Goal: Transaction & Acquisition: Purchase product/service

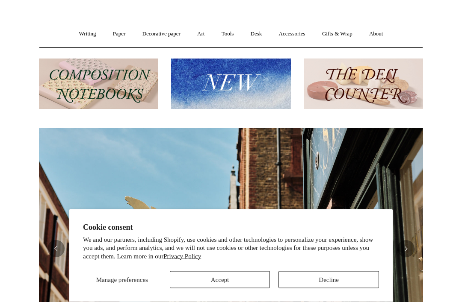
scroll to position [55, 0]
click at [272, 92] on img at bounding box center [230, 84] width 119 height 51
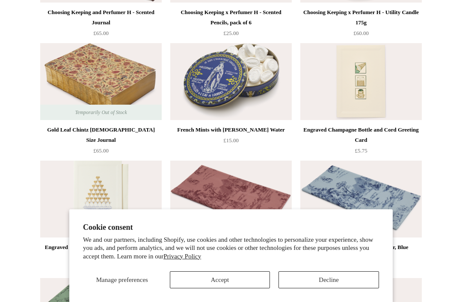
scroll to position [1254, 0]
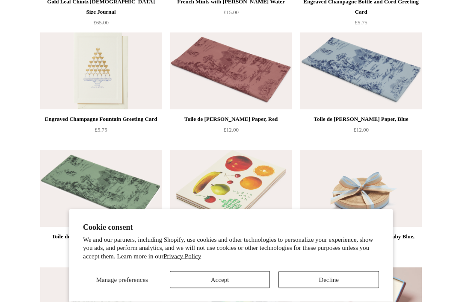
click at [245, 289] on button "Accept" at bounding box center [220, 280] width 101 height 17
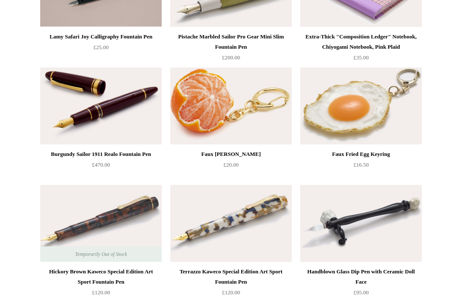
scroll to position [0, 0]
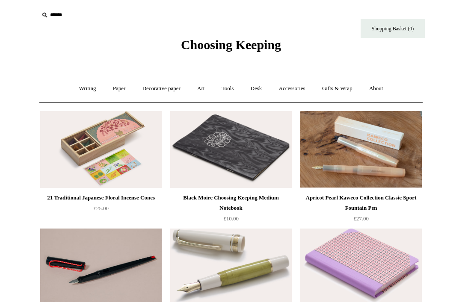
click at [300, 93] on link "Accessories +" at bounding box center [292, 88] width 42 height 23
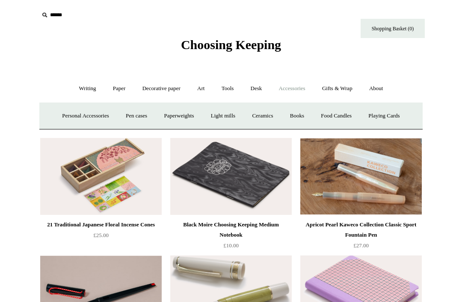
click at [248, 92] on link "Desk +" at bounding box center [256, 88] width 27 height 23
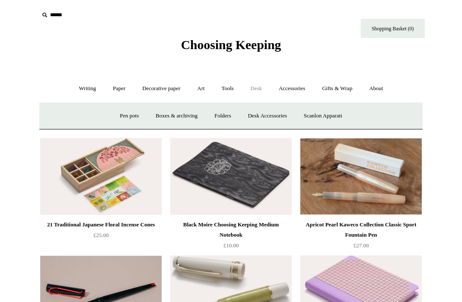
click at [223, 88] on link "Tools +" at bounding box center [228, 88] width 28 height 23
click at [85, 86] on link "Writing +" at bounding box center [87, 88] width 33 height 23
click at [135, 92] on link "Decorative paper +" at bounding box center [161, 88] width 53 height 23
click at [87, 83] on link "Writing +" at bounding box center [87, 88] width 33 height 23
click at [174, 117] on link "Ballpoints etc. +" at bounding box center [174, 116] width 47 height 23
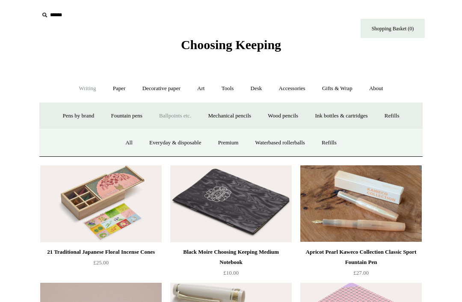
click at [129, 139] on link "All" at bounding box center [129, 143] width 23 height 23
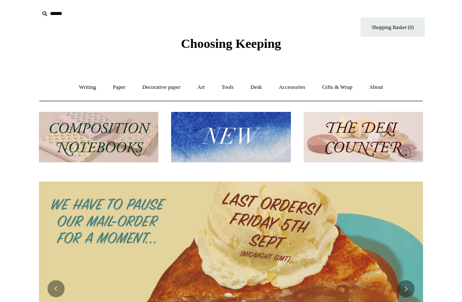
scroll to position [5, 0]
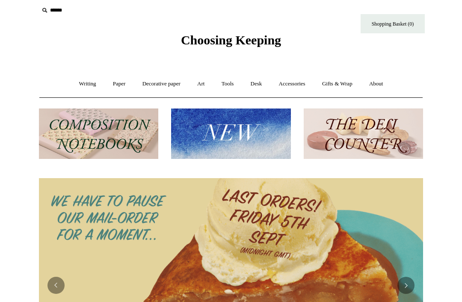
click at [124, 91] on link "Paper +" at bounding box center [119, 84] width 28 height 23
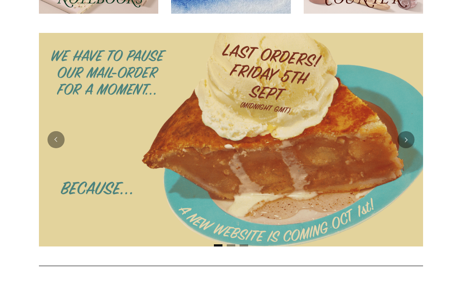
scroll to position [177, 0]
click at [82, 201] on img at bounding box center [231, 140] width 384 height 214
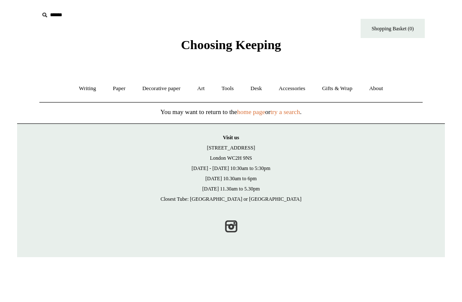
click at [286, 83] on link "Accessories +" at bounding box center [292, 88] width 42 height 23
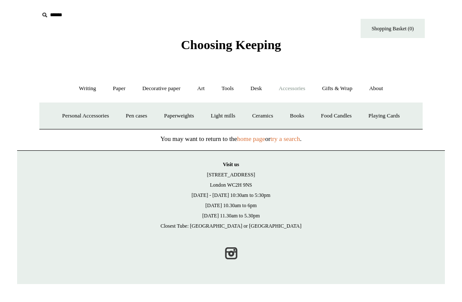
click at [134, 114] on link "Pen cases" at bounding box center [136, 116] width 37 height 23
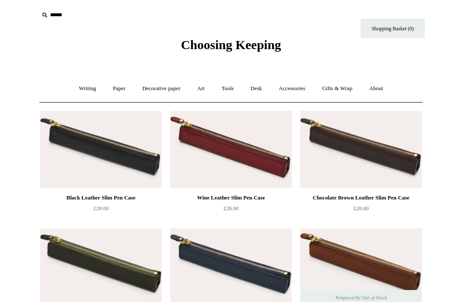
click at [263, 83] on link "Desk +" at bounding box center [256, 88] width 27 height 23
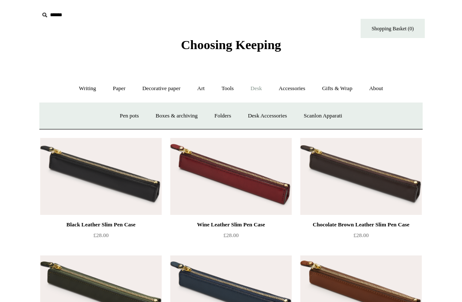
click at [197, 85] on link "Art +" at bounding box center [200, 88] width 23 height 23
click at [155, 89] on link "Decorative paper +" at bounding box center [161, 88] width 53 height 23
click at [105, 89] on link "Paper +" at bounding box center [119, 88] width 28 height 23
click at [159, 109] on link "📆 Dated Diaries 📆" at bounding box center [164, 116] width 62 height 23
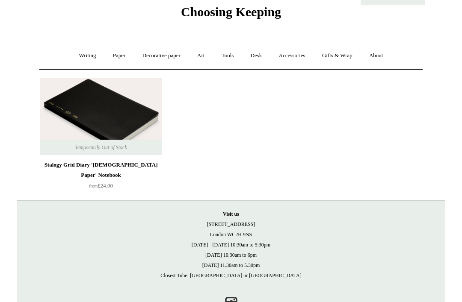
scroll to position [37, 0]
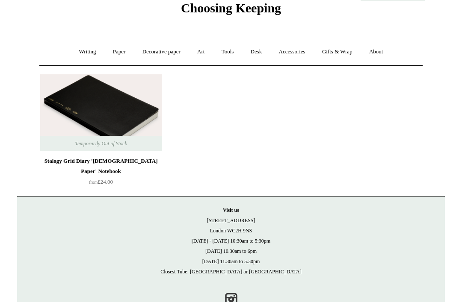
click at [67, 38] on div "Writing + Pens by brand + Kaweco Lamy Ohnishi Seisakusho Pelikan Tetzbo Pilot P…" at bounding box center [230, 51] width 383 height 27
click at [71, 48] on link "Writing +" at bounding box center [87, 52] width 33 height 23
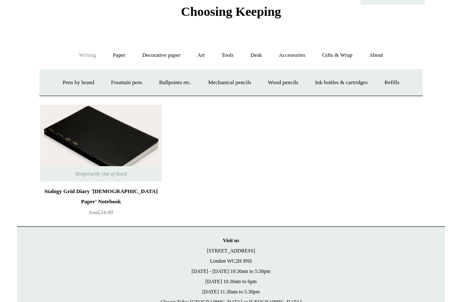
scroll to position [33, 0]
click at [162, 85] on link "Ballpoints etc. +" at bounding box center [174, 82] width 47 height 23
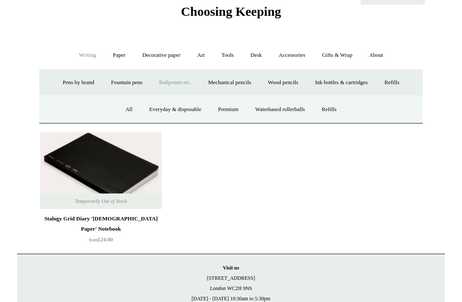
click at [130, 105] on link "All" at bounding box center [129, 109] width 23 height 23
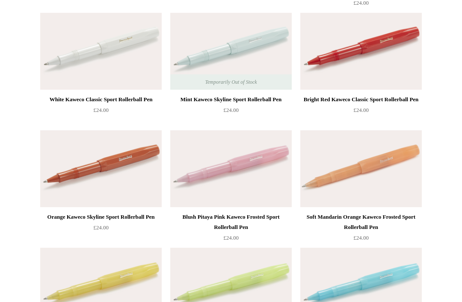
scroll to position [687, 0]
click at [141, 73] on img at bounding box center [100, 50] width 121 height 77
